Goal: Navigation & Orientation: Find specific page/section

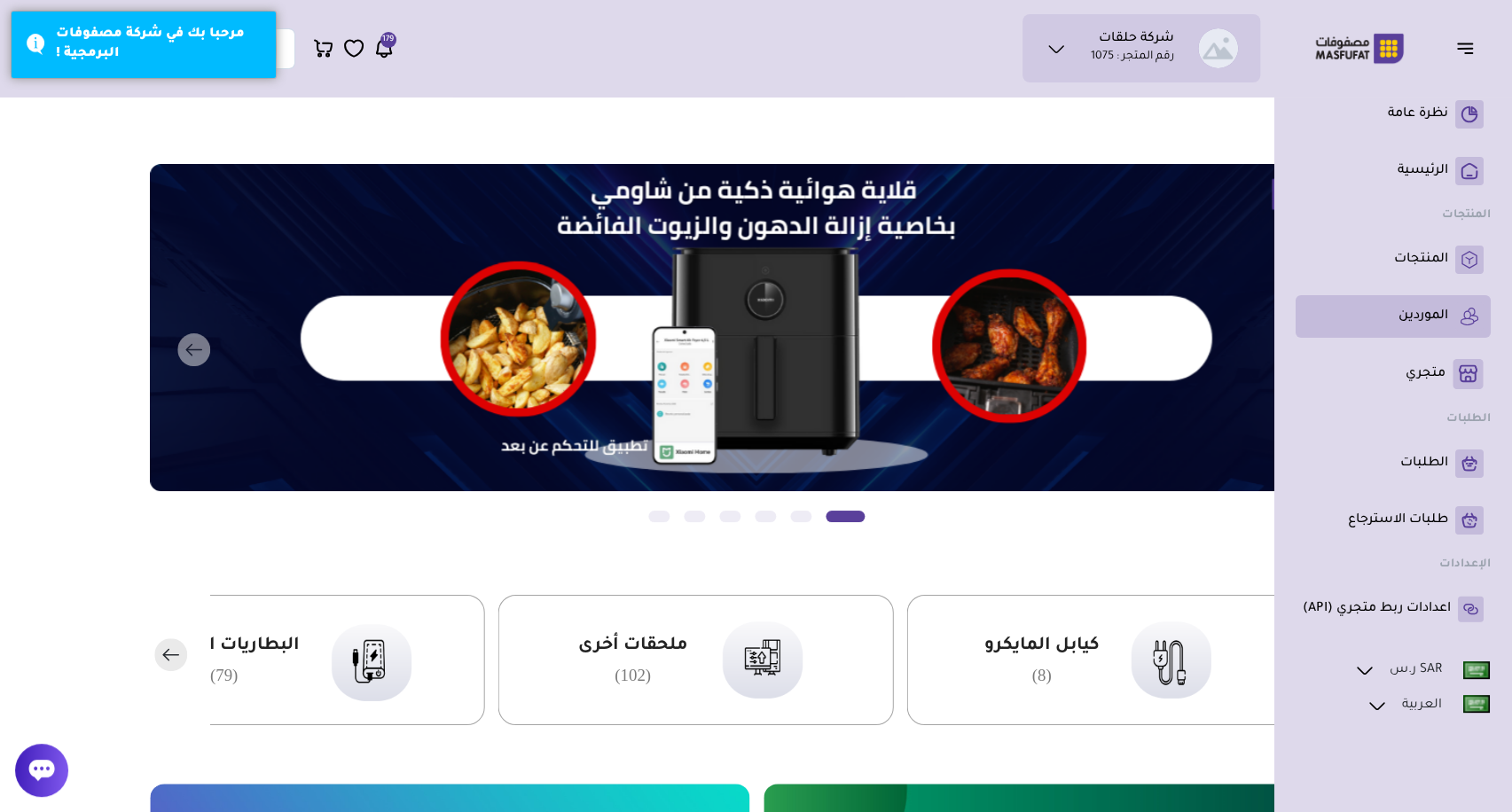
click at [1430, 315] on p "الموردين" at bounding box center [1423, 317] width 50 height 18
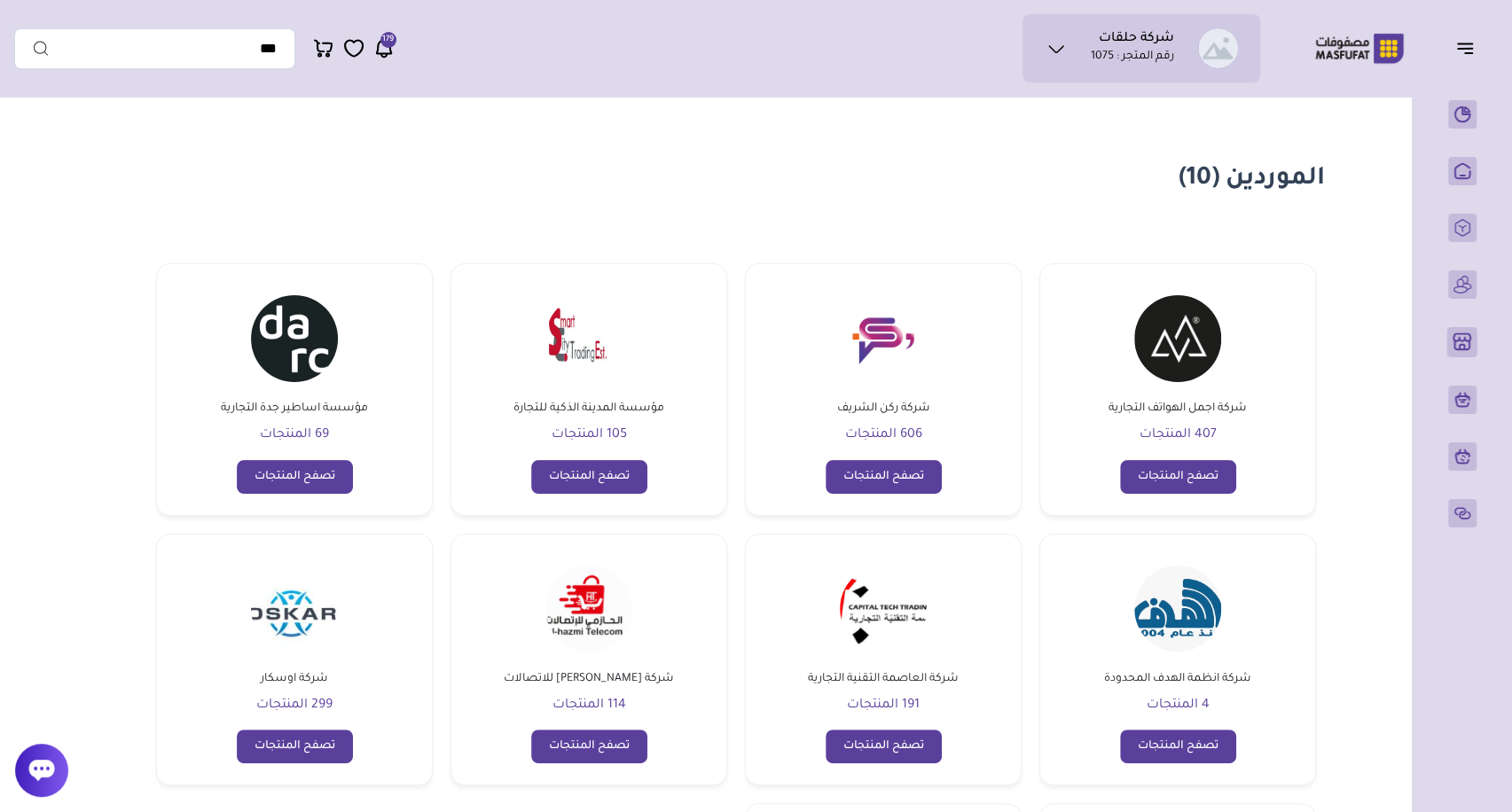
click at [1204, 395] on link "شركة اجمل الهواتف التجارية 407 المنتجات" at bounding box center [1177, 366] width 145 height 161
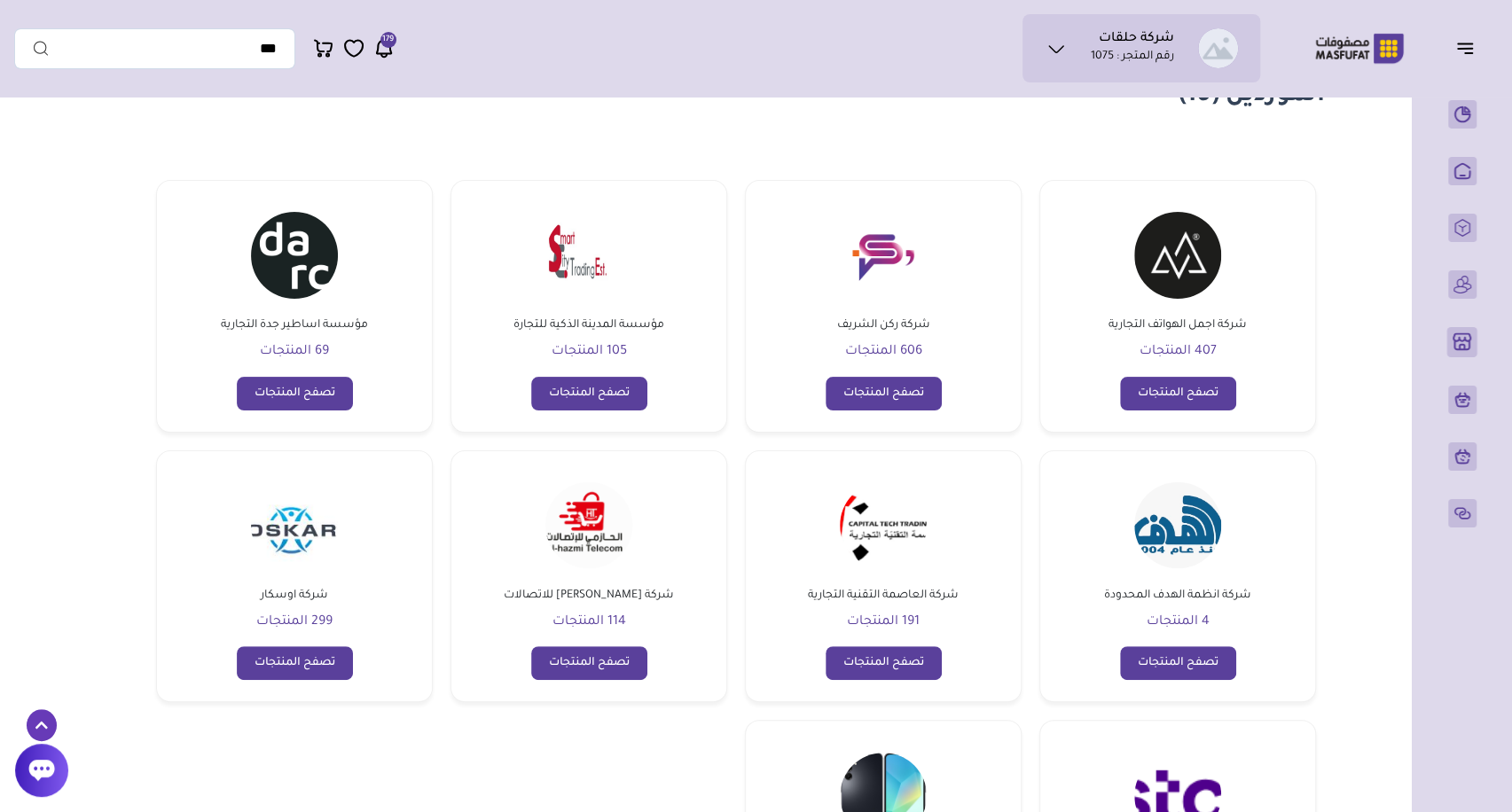
scroll to position [80, 0]
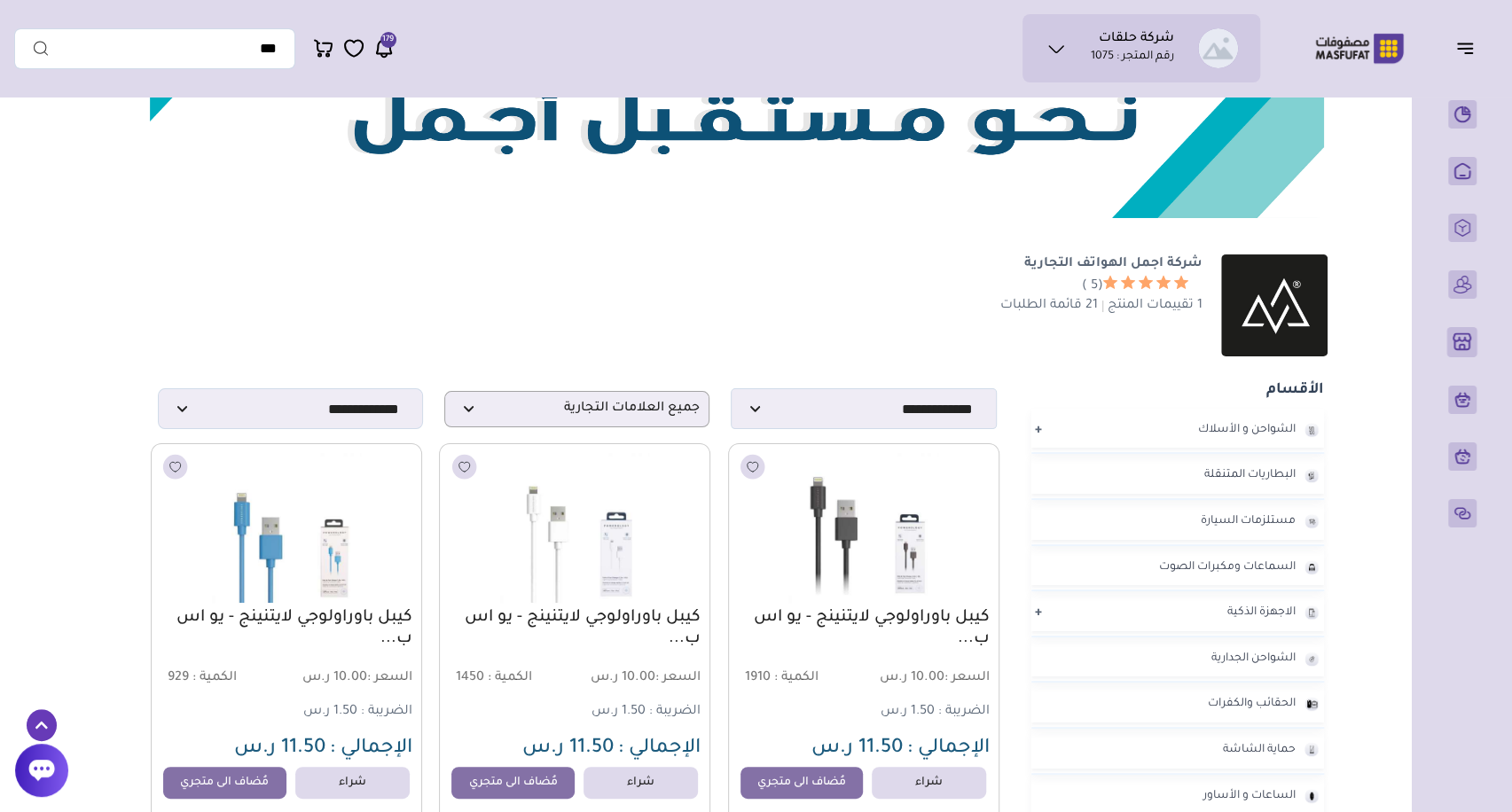
scroll to position [230, 0]
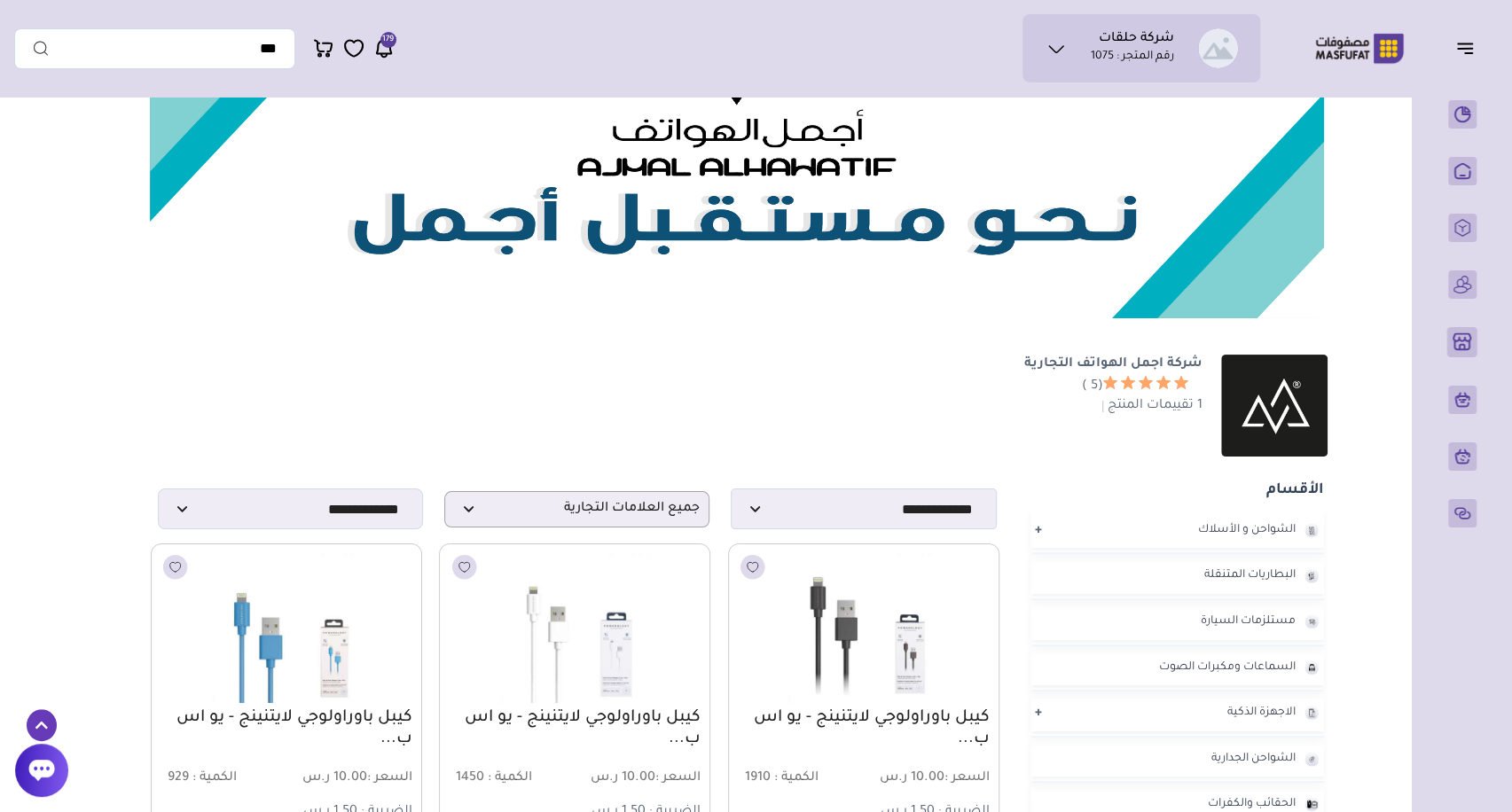
scroll to position [230, 0]
